Goal: Task Accomplishment & Management: Use online tool/utility

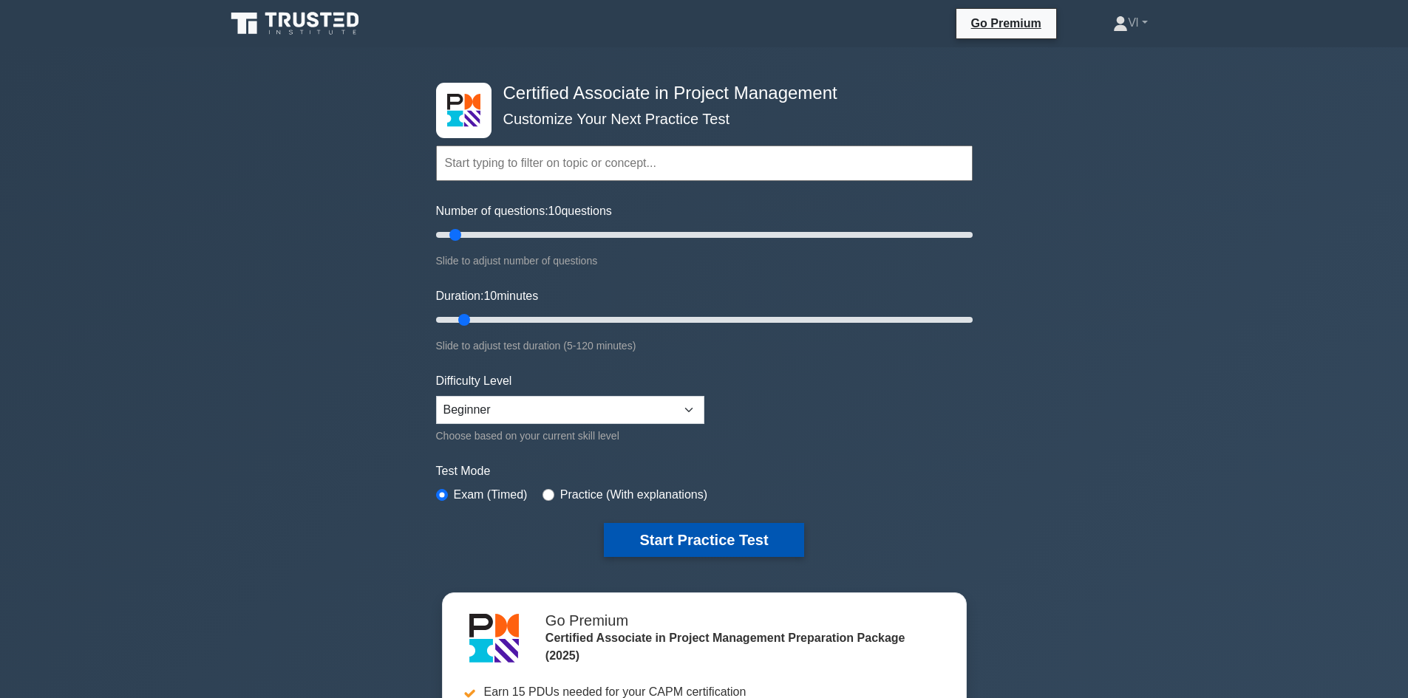
click at [678, 540] on button "Start Practice Test" at bounding box center [704, 540] width 200 height 34
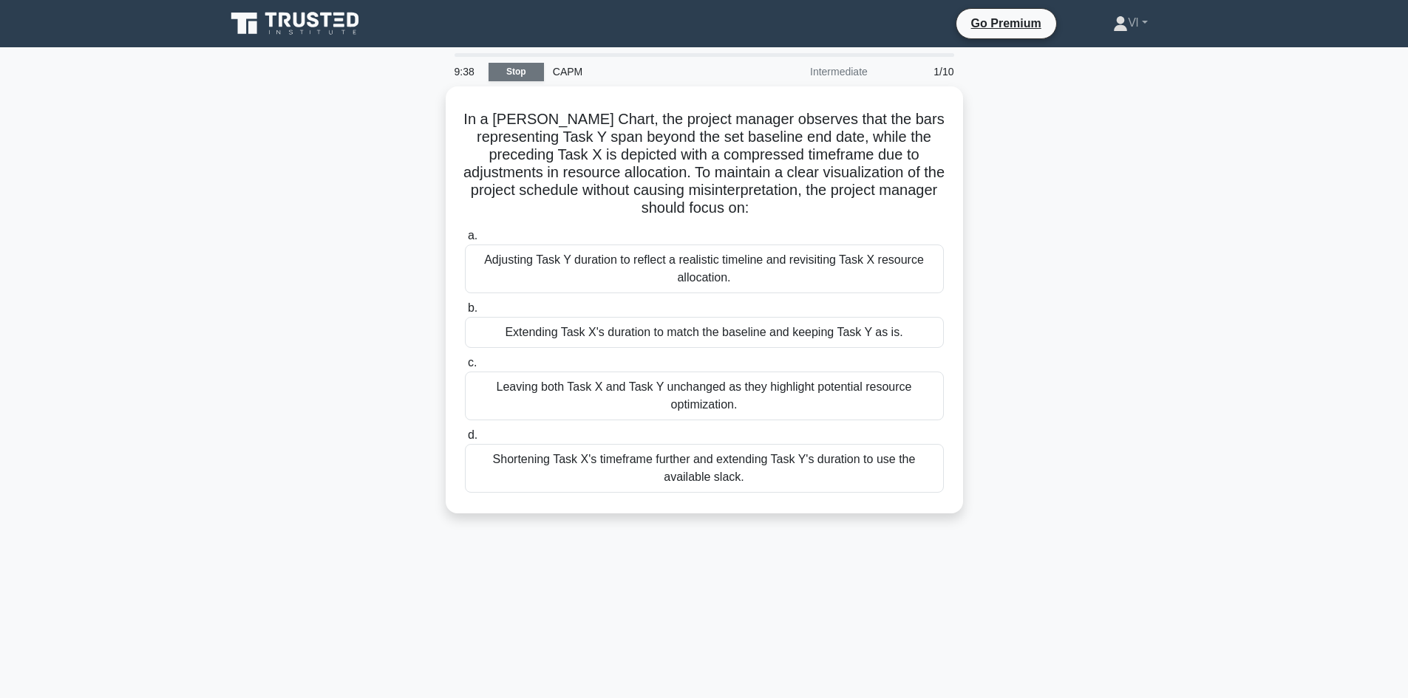
click at [530, 67] on link "Stop" at bounding box center [516, 72] width 55 height 18
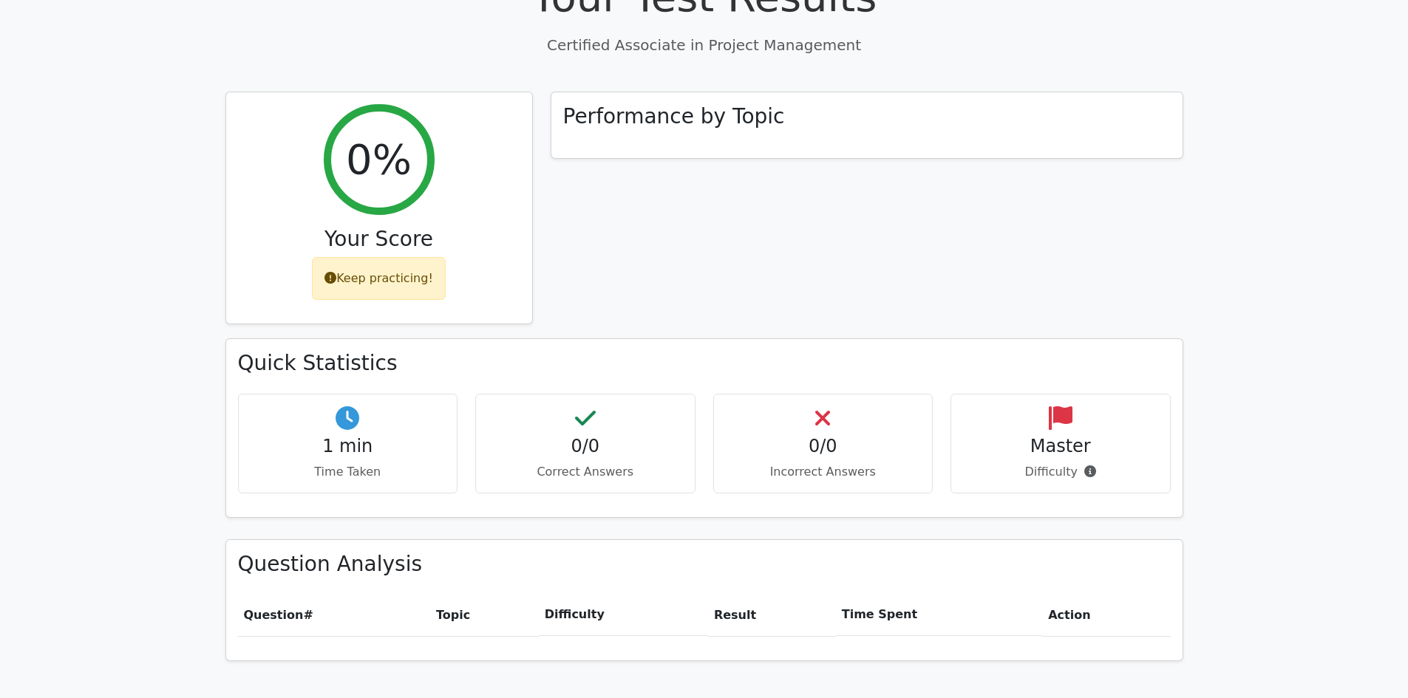
scroll to position [288, 0]
